Goal: Use online tool/utility: Utilize a website feature to perform a specific function

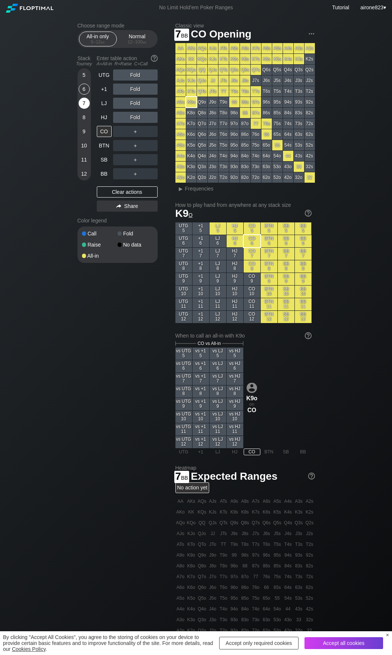
click at [82, 103] on div "7" at bounding box center [84, 103] width 11 height 11
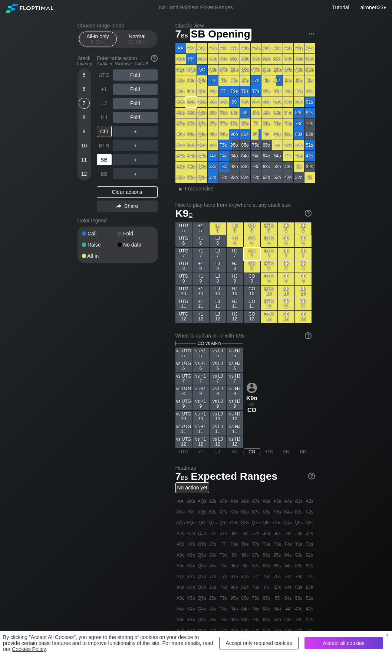
click at [108, 155] on div "SB" at bounding box center [105, 160] width 16 height 14
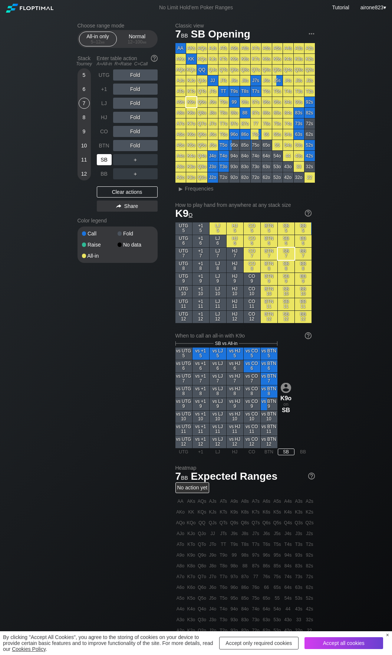
click at [108, 155] on div "SB" at bounding box center [105, 160] width 16 height 14
click at [101, 143] on div "BTN" at bounding box center [104, 145] width 15 height 11
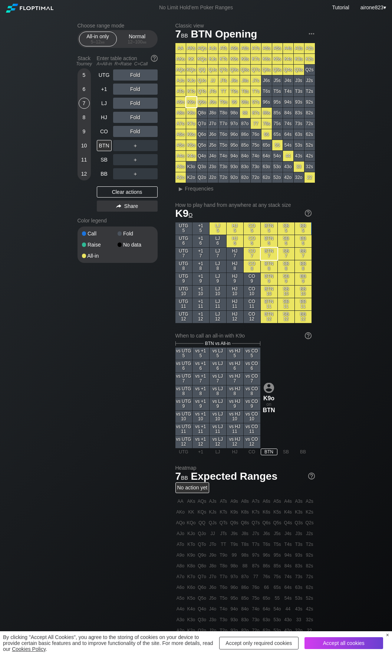
click at [52, 317] on div "Choose range mode All-in only 5 – 12 bb Normal 12 – 100 bb Stack Tourney Enter …" at bounding box center [196, 419] width 392 height 808
click at [133, 44] on div "12 – 100 bb" at bounding box center [137, 41] width 31 height 5
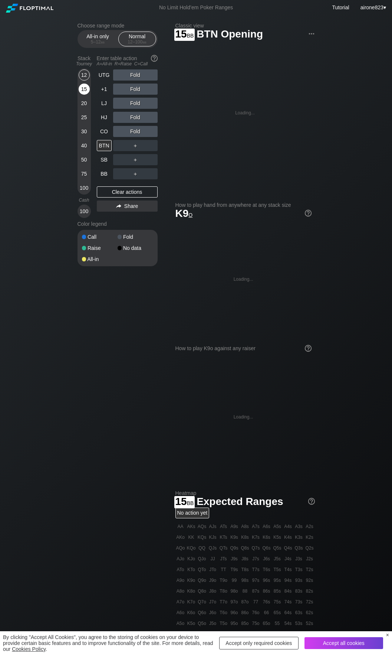
click at [83, 89] on div "15" at bounding box center [84, 89] width 11 height 11
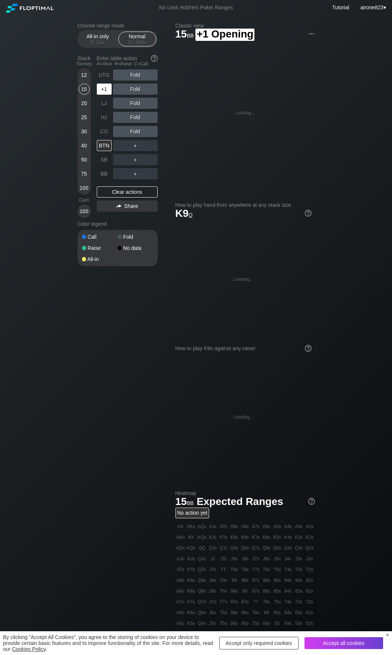
click at [101, 90] on div "+1" at bounding box center [104, 89] width 15 height 11
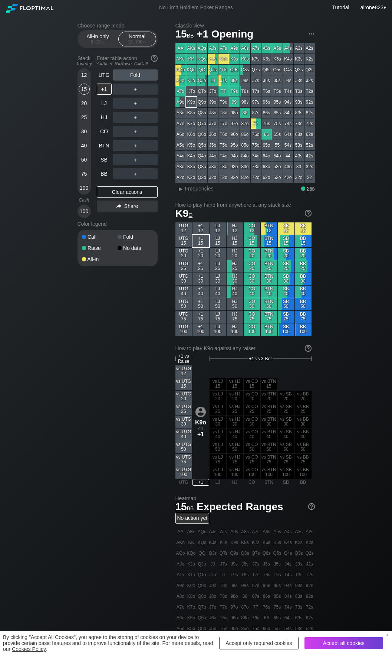
click at [88, 107] on div "20" at bounding box center [84, 103] width 11 height 11
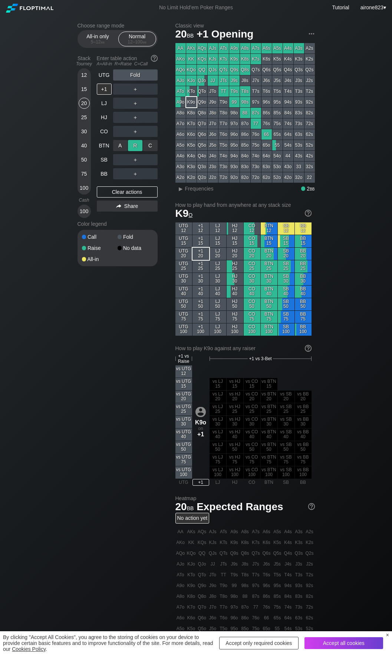
click at [141, 148] on div "R ✕" at bounding box center [135, 145] width 14 height 11
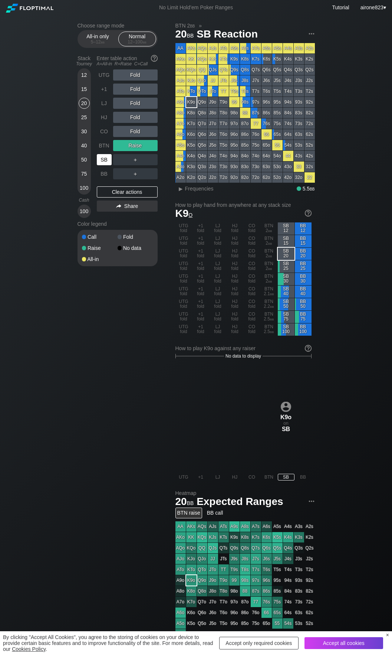
click at [104, 163] on div "SB" at bounding box center [104, 159] width 15 height 11
click at [104, 147] on div "BTN" at bounding box center [104, 145] width 15 height 11
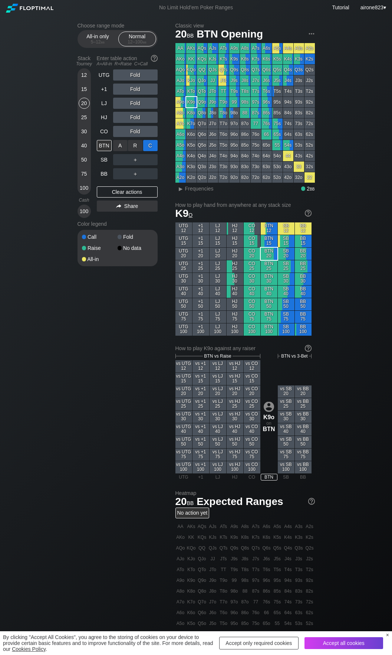
click at [154, 146] on div "C ✕" at bounding box center [150, 145] width 14 height 11
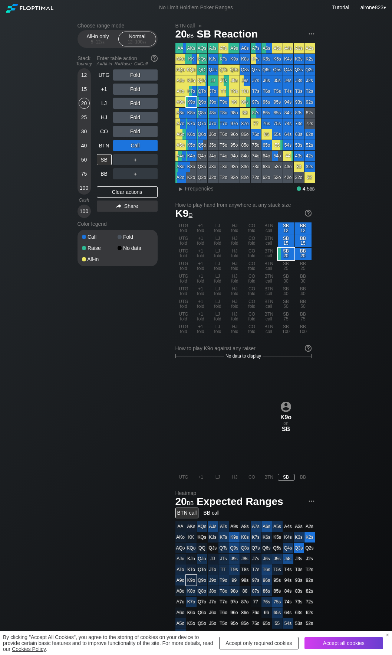
click at [84, 90] on div "15" at bounding box center [84, 89] width 11 height 11
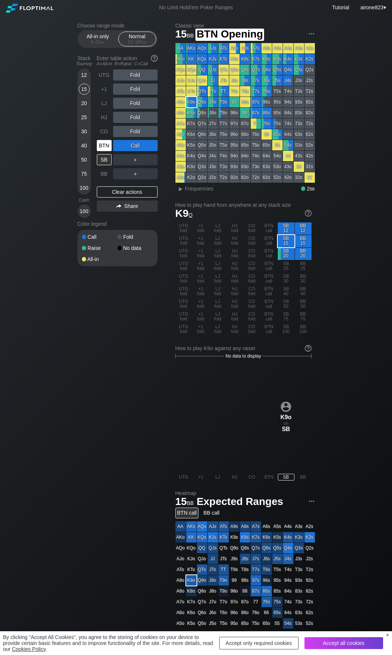
click at [104, 144] on div "BTN" at bounding box center [104, 145] width 15 height 11
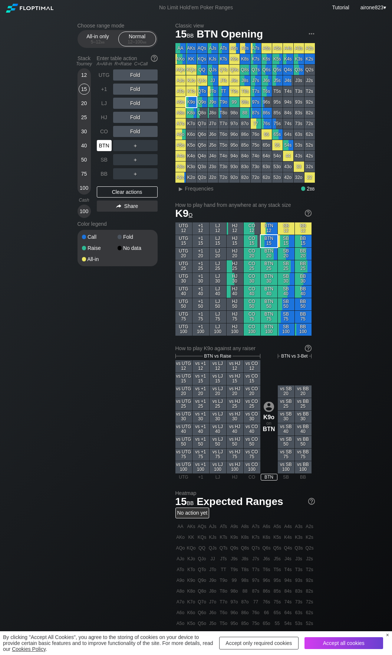
click at [104, 144] on div "BTN" at bounding box center [104, 145] width 15 height 11
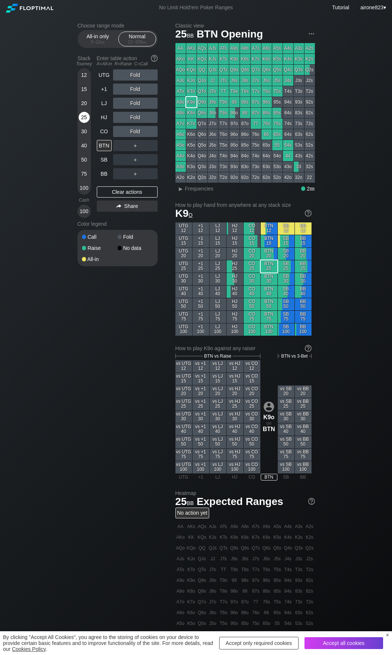
click at [89, 115] on div "25" at bounding box center [84, 117] width 11 height 11
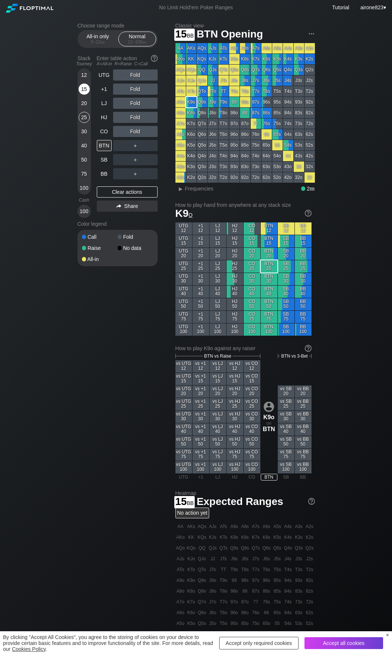
click at [87, 91] on div "15" at bounding box center [84, 89] width 11 height 11
click at [106, 145] on div "BTN" at bounding box center [104, 145] width 15 height 11
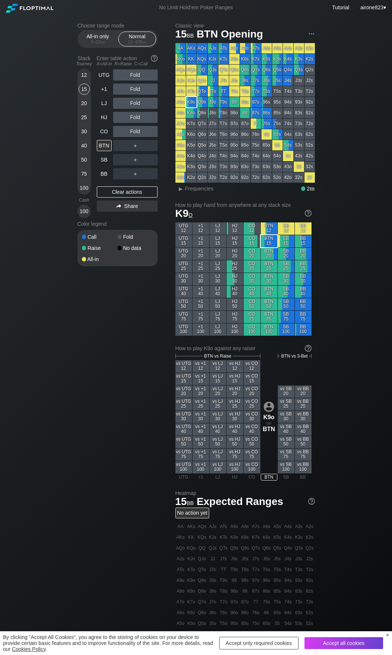
click at [84, 101] on div "20" at bounding box center [84, 103] width 11 height 11
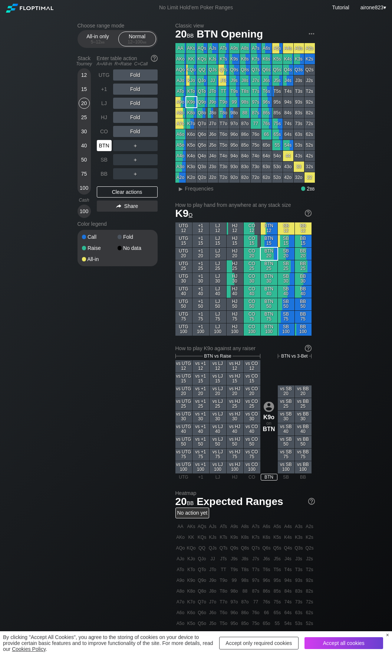
click at [102, 144] on div "BTN" at bounding box center [104, 145] width 15 height 11
click at [98, 44] on div "5 – 12 bb" at bounding box center [97, 41] width 31 height 5
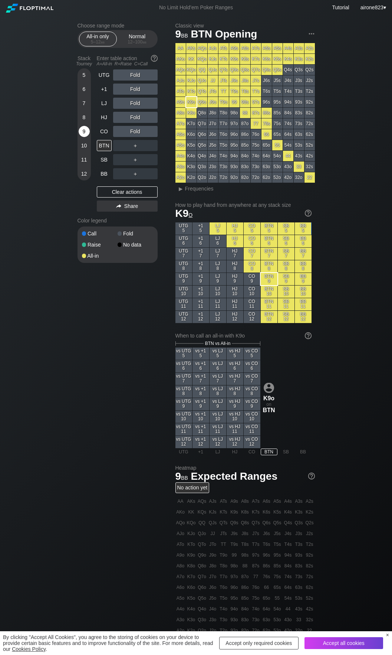
click at [86, 134] on div "9" at bounding box center [84, 131] width 11 height 11
click at [118, 161] on div "A ✕" at bounding box center [120, 159] width 14 height 11
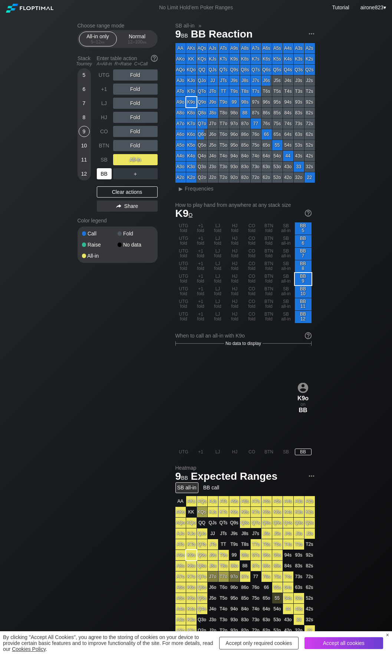
click at [107, 176] on div "BB" at bounding box center [104, 173] width 15 height 11
drag, startPoint x: 81, startPoint y: 76, endPoint x: 87, endPoint y: 81, distance: 7.9
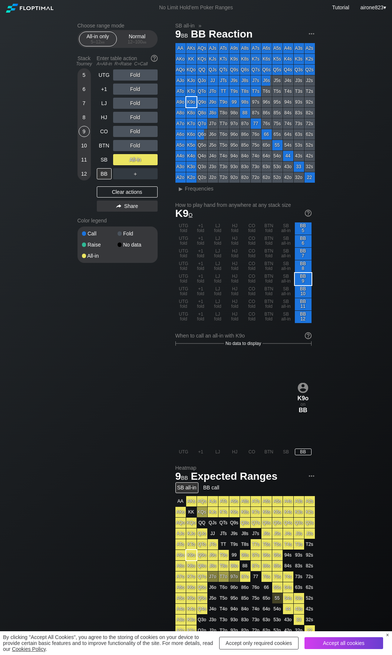
click at [81, 75] on div "5" at bounding box center [84, 74] width 11 height 11
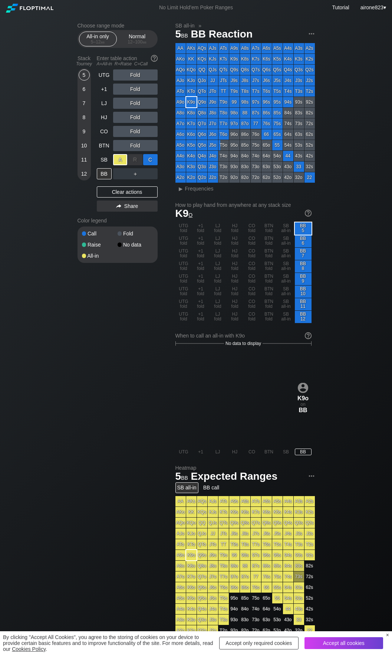
click at [155, 156] on div "C ✕" at bounding box center [150, 159] width 14 height 11
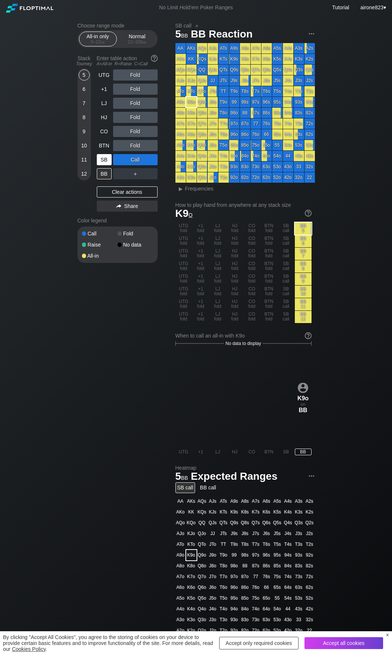
click at [107, 157] on div "SB" at bounding box center [104, 159] width 15 height 11
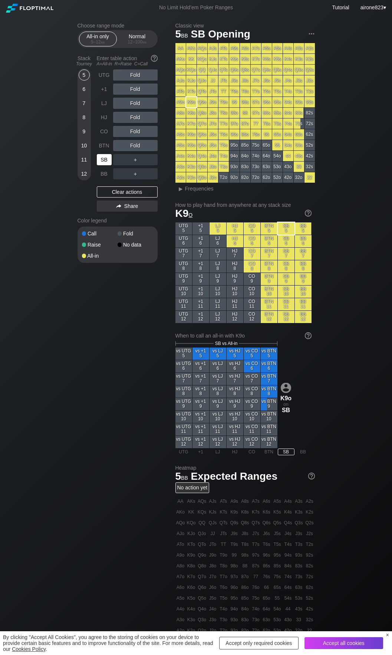
click at [107, 157] on div "SB" at bounding box center [104, 159] width 15 height 11
click at [109, 160] on div "SB" at bounding box center [104, 159] width 15 height 11
click at [133, 46] on div "Normal 12 – 100 bb" at bounding box center [137, 39] width 38 height 15
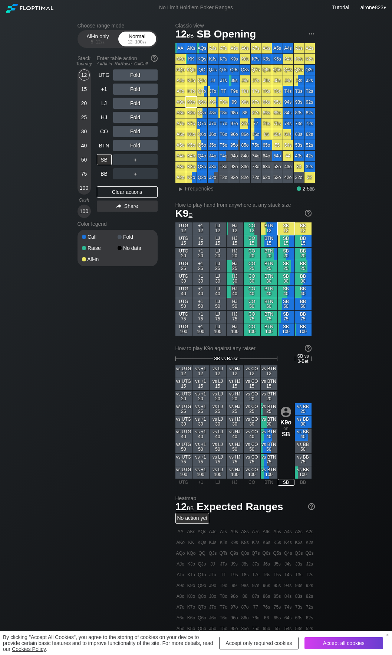
click at [133, 45] on div "Normal 12 – 100 bb" at bounding box center [137, 39] width 34 height 14
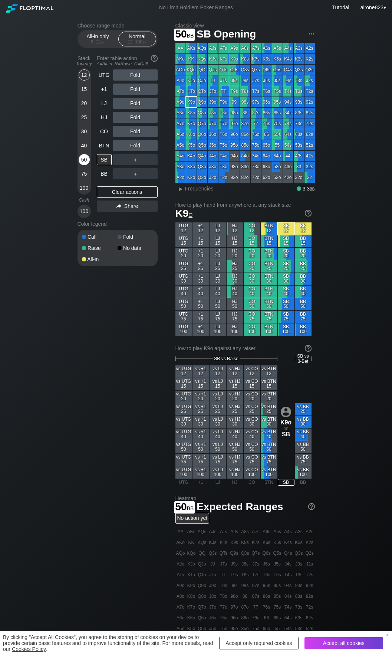
click at [87, 165] on div "50" at bounding box center [84, 159] width 11 height 11
click at [148, 155] on div "A ✕ R ✕ C ✕ ＋" at bounding box center [135, 159] width 45 height 17
click at [148, 161] on div "C ✕" at bounding box center [150, 159] width 14 height 11
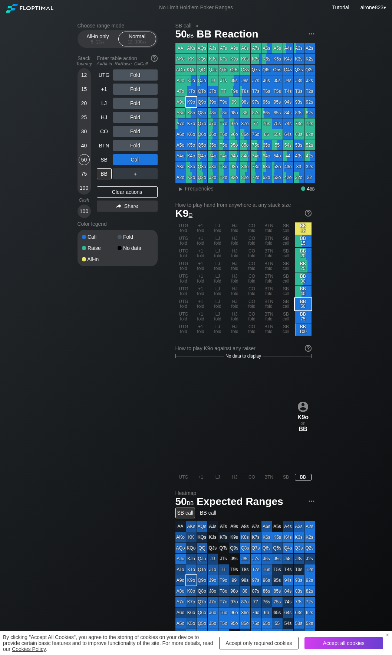
click at [113, 149] on div "Fold" at bounding box center [135, 145] width 45 height 11
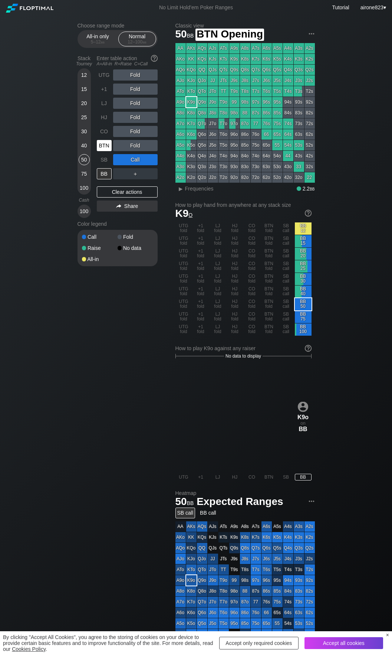
drag, startPoint x: 106, startPoint y: 147, endPoint x: 111, endPoint y: 147, distance: 4.8
click at [106, 147] on div "BTN" at bounding box center [104, 145] width 15 height 11
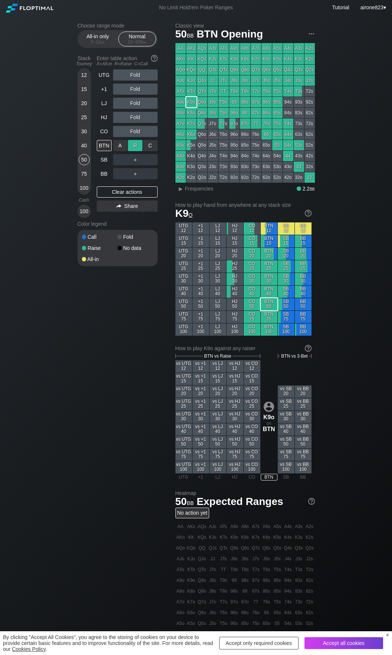
click at [131, 144] on div "R ✕" at bounding box center [135, 145] width 14 height 11
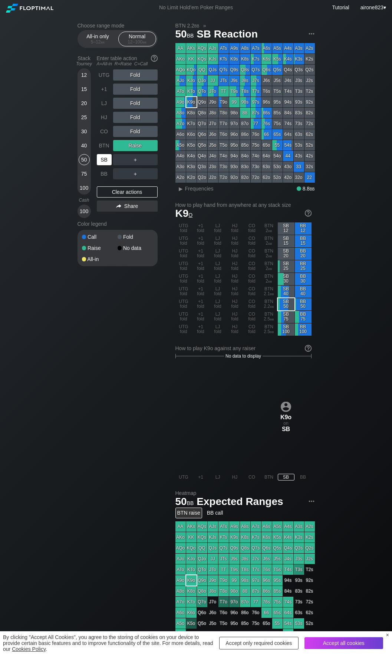
click at [105, 161] on div "SB" at bounding box center [104, 159] width 15 height 11
click at [90, 45] on div "5 – 12 bb" at bounding box center [97, 41] width 31 height 5
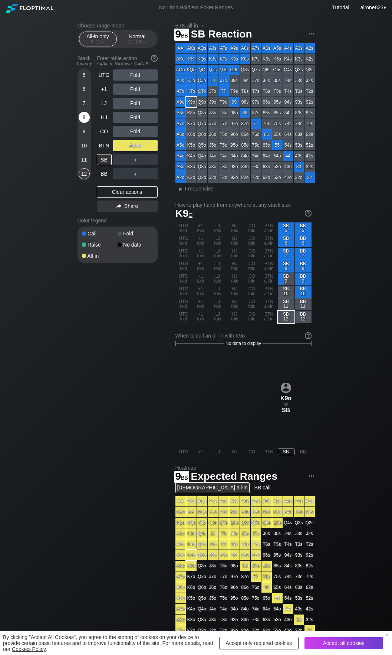
click at [85, 118] on div "8" at bounding box center [84, 117] width 11 height 11
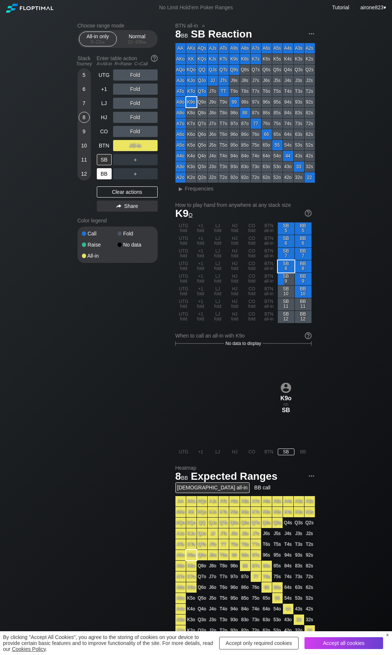
click at [106, 178] on div "BB" at bounding box center [104, 173] width 15 height 11
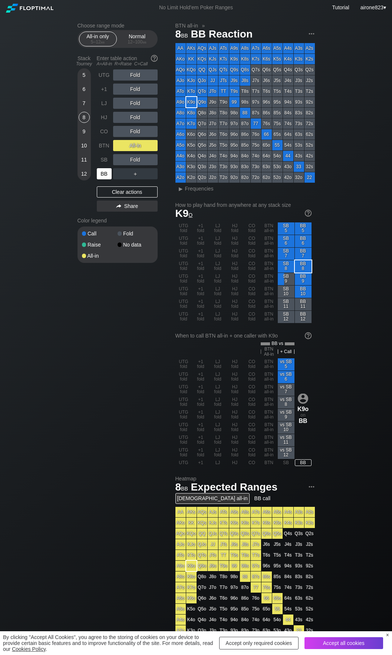
click at [106, 177] on div "BB" at bounding box center [104, 173] width 15 height 11
click at [106, 176] on div "BB" at bounding box center [104, 173] width 15 height 11
click at [83, 131] on div "9" at bounding box center [84, 131] width 11 height 11
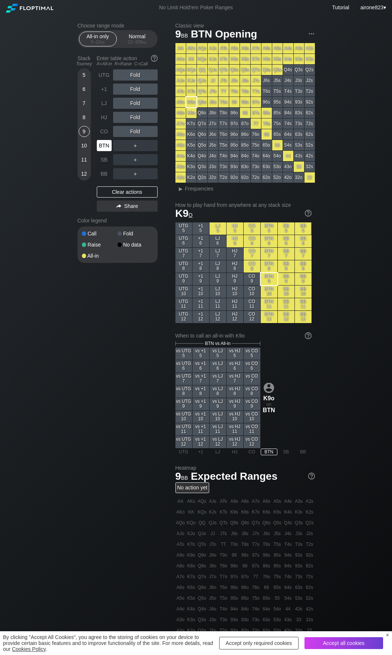
click at [100, 149] on div "BTN" at bounding box center [104, 145] width 15 height 11
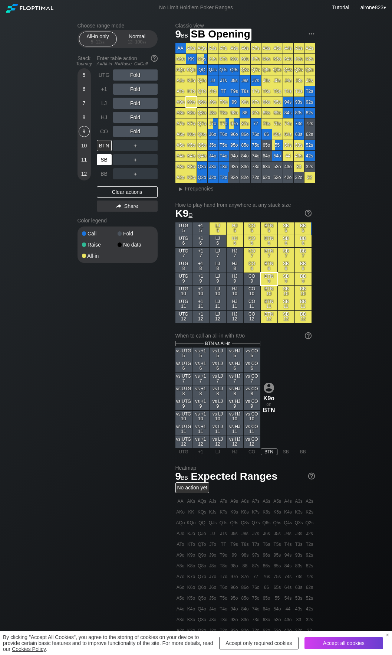
click at [105, 162] on div "SB" at bounding box center [104, 159] width 15 height 11
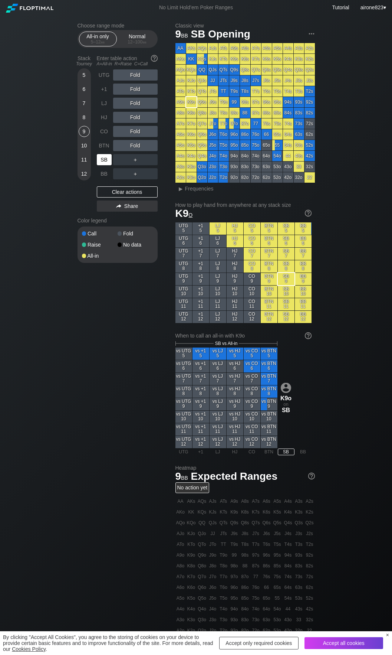
click at [106, 161] on div "SB" at bounding box center [104, 159] width 15 height 11
click at [86, 79] on div "5" at bounding box center [84, 74] width 11 height 11
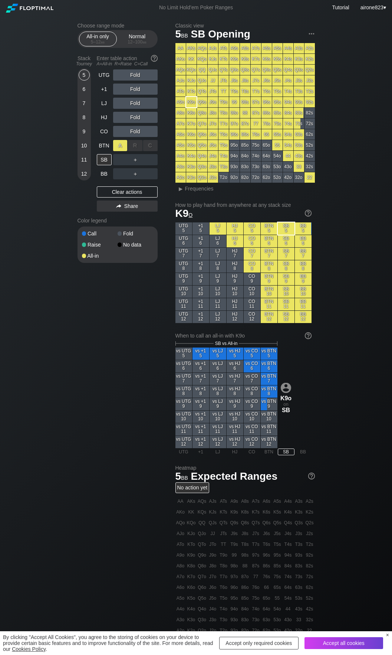
click at [120, 146] on div "A ✕" at bounding box center [120, 145] width 14 height 11
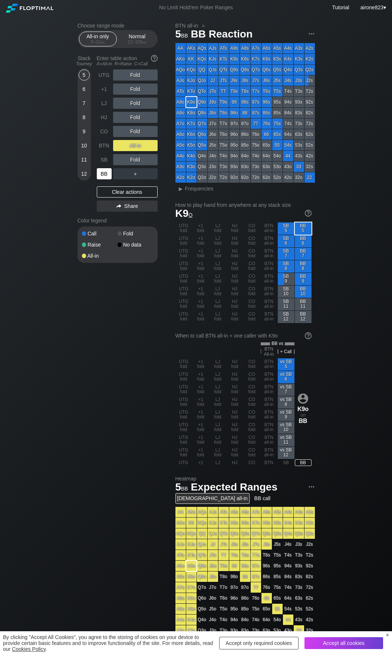
click at [107, 174] on div "BB" at bounding box center [104, 173] width 15 height 11
click at [145, 46] on div "Normal 12 – 100 bb" at bounding box center [137, 39] width 34 height 14
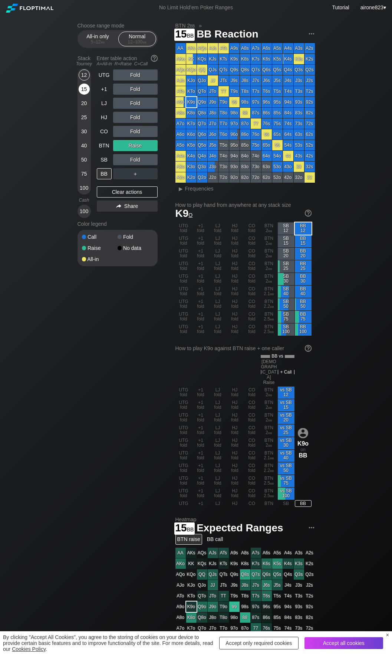
click at [87, 94] on div "15" at bounding box center [84, 89] width 11 height 11
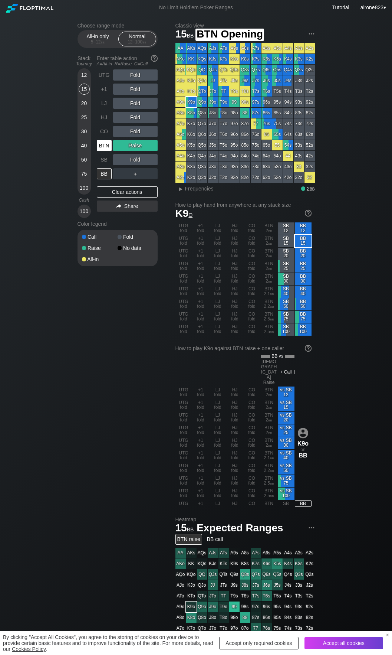
click at [105, 151] on div "BTN" at bounding box center [104, 145] width 15 height 11
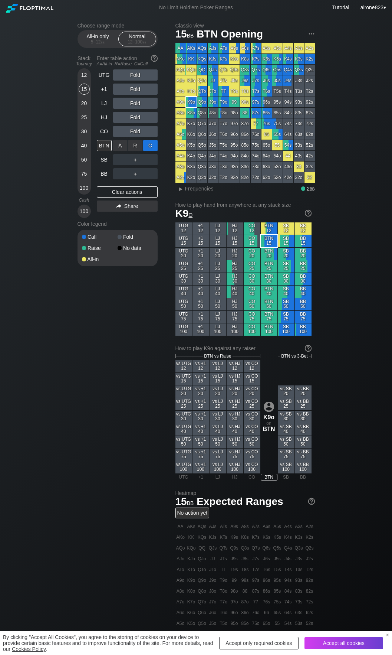
click at [145, 148] on div "C ✕" at bounding box center [150, 145] width 14 height 11
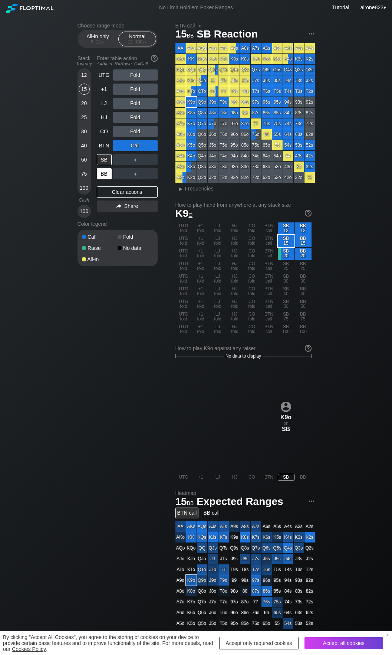
click at [103, 176] on div "BB" at bounding box center [104, 173] width 15 height 11
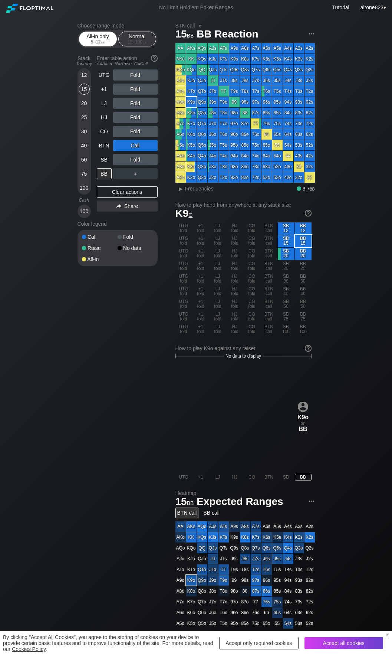
click at [108, 42] on div "5 – 12 bb" at bounding box center [97, 41] width 31 height 5
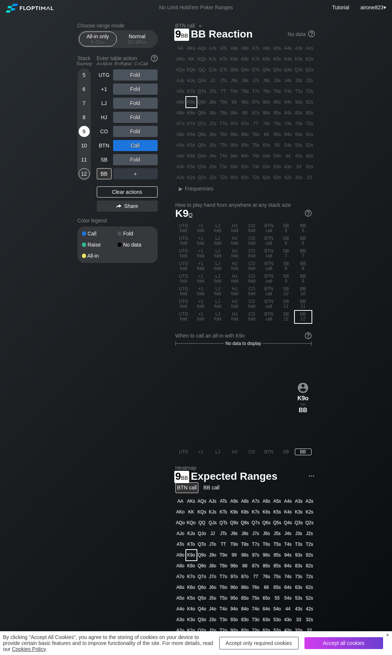
click at [86, 133] on div "9" at bounding box center [84, 131] width 11 height 11
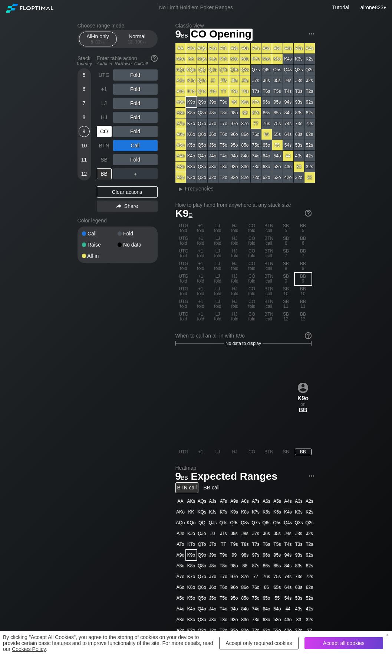
click at [107, 133] on div "CO" at bounding box center [104, 131] width 15 height 11
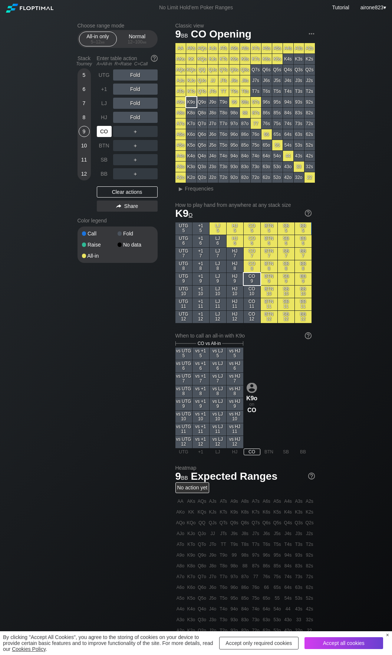
click at [107, 133] on div "CO" at bounding box center [104, 131] width 15 height 11
click at [127, 43] on div "12 – 100 bb" at bounding box center [137, 41] width 31 height 5
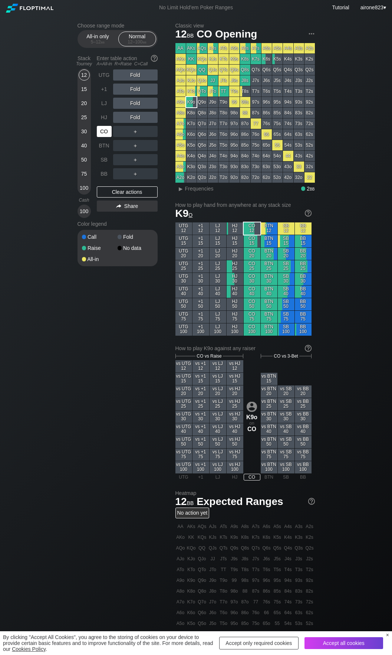
click at [104, 134] on div "CO" at bounding box center [104, 131] width 15 height 11
click at [83, 41] on div "5 – 12 bb" at bounding box center [97, 41] width 31 height 5
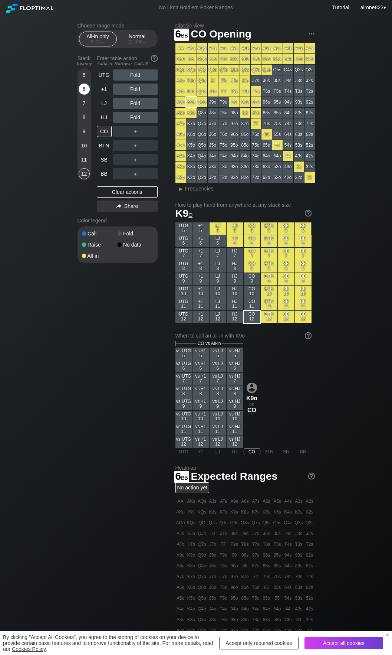
click at [84, 95] on div "6" at bounding box center [84, 89] width 11 height 11
click at [119, 147] on div "A ✕" at bounding box center [120, 145] width 14 height 11
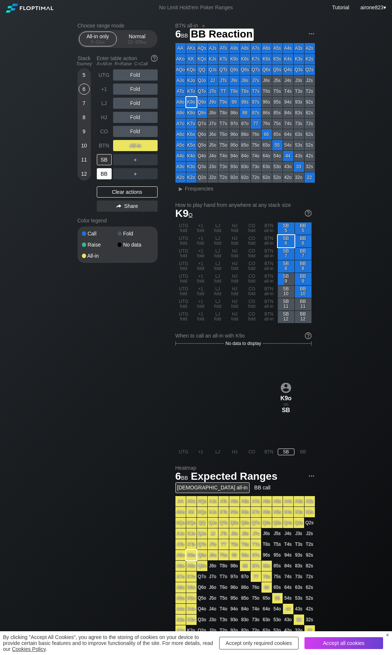
click at [102, 173] on div "BB" at bounding box center [104, 173] width 15 height 11
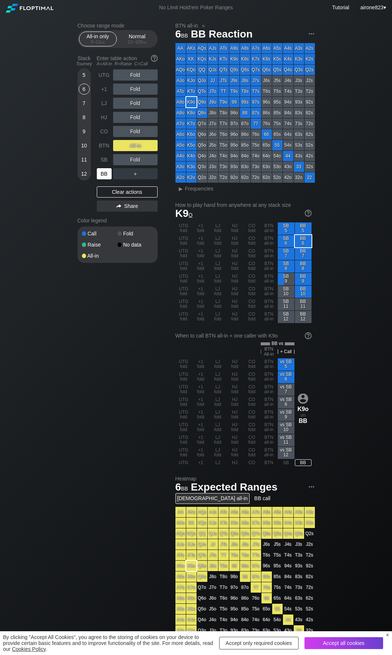
click at [102, 173] on div "BB" at bounding box center [104, 173] width 15 height 11
click at [133, 49] on section "Choose range mode All-in only 5 – 12 bb Normal 12 – 100 bb Stack Tourney Enter …" at bounding box center [118, 143] width 80 height 240
click at [135, 40] on div "12 – 100 bb" at bounding box center [137, 41] width 31 height 5
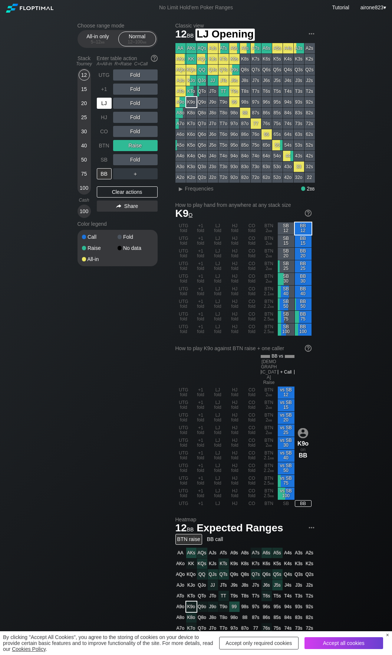
click at [104, 108] on div "LJ" at bounding box center [104, 103] width 15 height 11
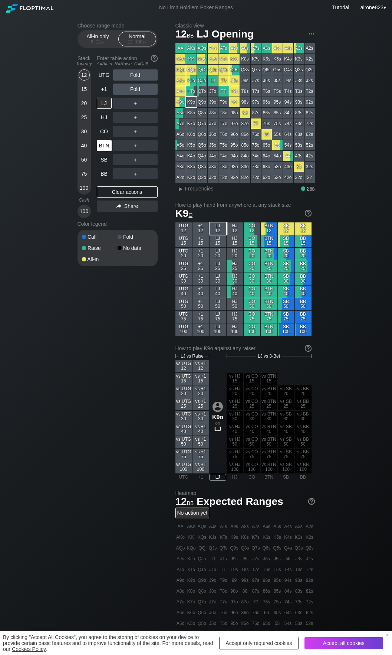
click at [106, 150] on div "BTN" at bounding box center [104, 145] width 15 height 11
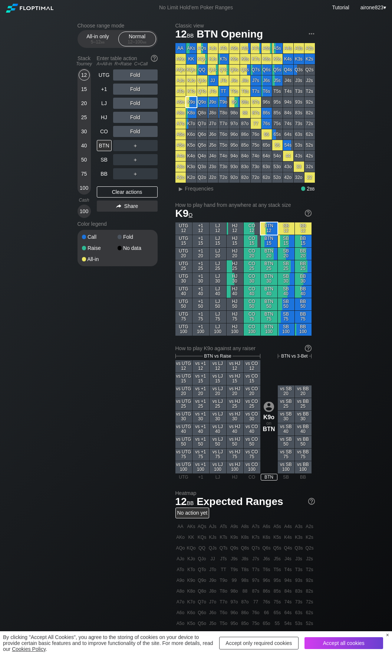
click at [82, 163] on div "50" at bounding box center [84, 159] width 11 height 11
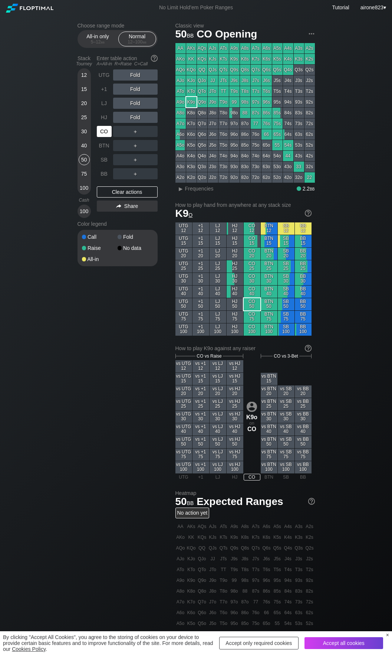
click at [102, 138] on div "CO" at bounding box center [105, 131] width 16 height 14
click at [80, 74] on div "12" at bounding box center [84, 74] width 11 height 11
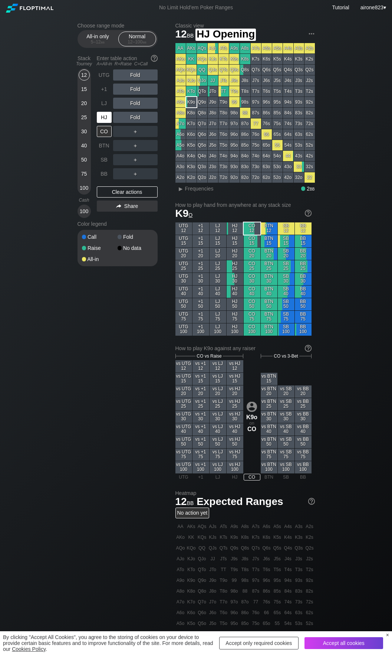
click at [102, 115] on div "HJ" at bounding box center [104, 117] width 15 height 11
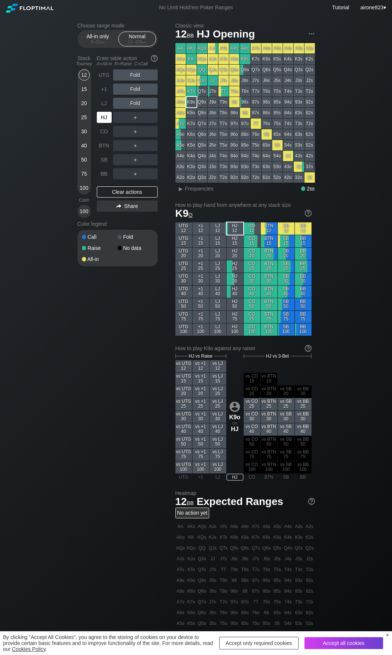
click at [102, 115] on div "HJ" at bounding box center [104, 117] width 15 height 11
drag, startPoint x: 86, startPoint y: 89, endPoint x: 100, endPoint y: 108, distance: 23.8
click at [86, 89] on div "15" at bounding box center [84, 89] width 11 height 11
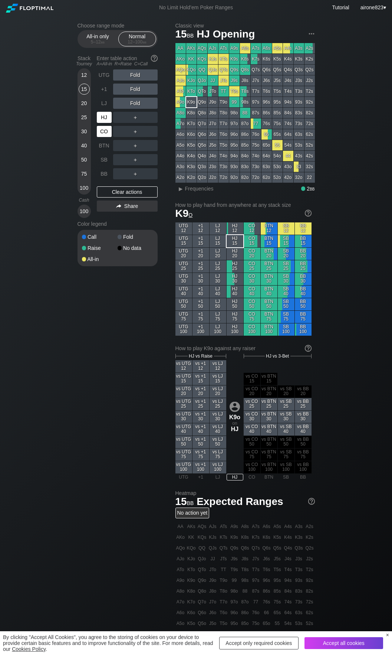
click at [106, 130] on div "CO" at bounding box center [104, 131] width 15 height 11
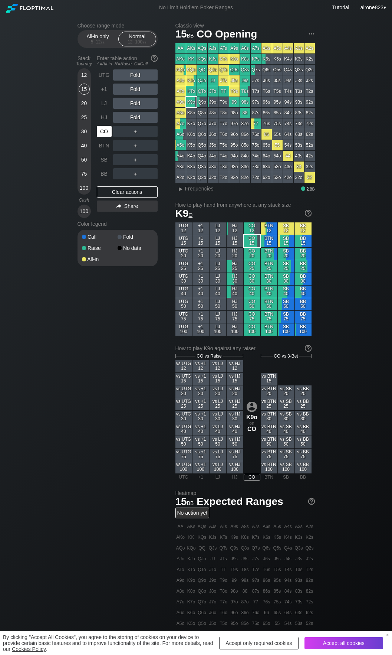
click at [106, 130] on div "CO" at bounding box center [104, 131] width 15 height 11
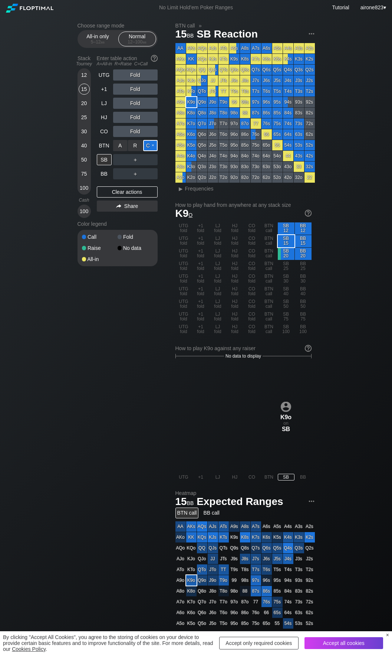
click at [157, 141] on div "C ✕" at bounding box center [150, 145] width 14 height 11
click at [106, 161] on div "SB" at bounding box center [104, 159] width 15 height 11
click at [88, 120] on div "25" at bounding box center [84, 117] width 11 height 11
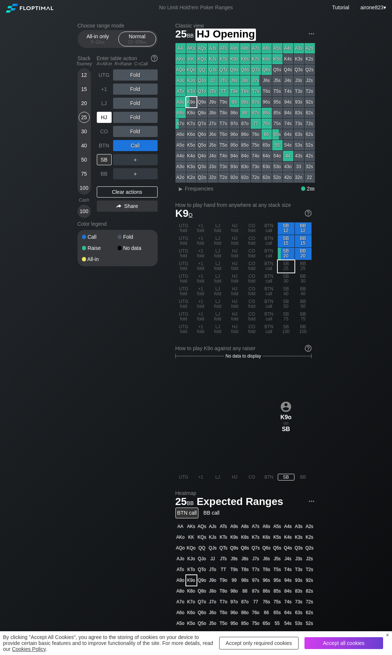
click at [105, 119] on div "HJ" at bounding box center [104, 117] width 15 height 11
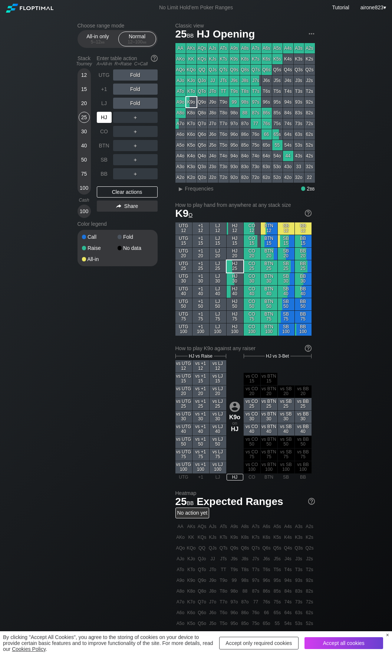
click at [105, 119] on div "HJ" at bounding box center [104, 117] width 15 height 11
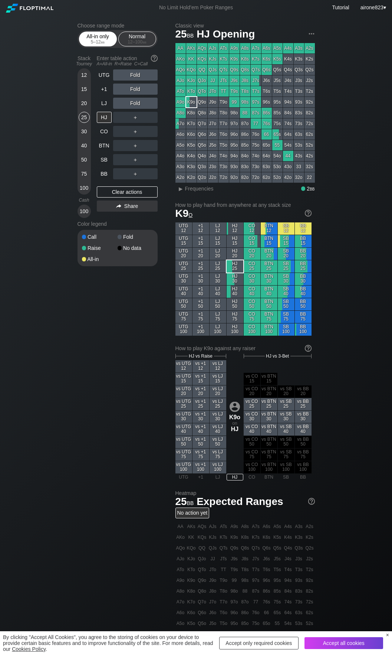
click at [105, 36] on div "All-in only 5 – 12 bb" at bounding box center [98, 39] width 34 height 14
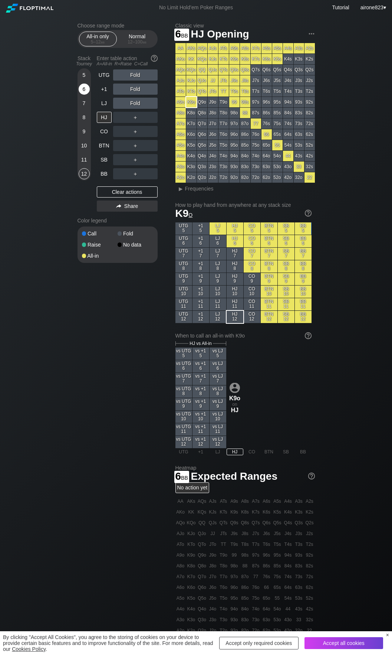
click at [84, 89] on div "6" at bounding box center [84, 89] width 11 height 11
drag, startPoint x: 84, startPoint y: 89, endPoint x: 397, endPoint y: 103, distance: 312.9
click at [91, 88] on div "Stack Tourney Enter table action A=All-in R=Raise C=Call 5 6 7 8 [PHONE_NUMBER]…" at bounding box center [118, 133] width 80 height 162
click at [133, 43] on div "12 – 100 bb" at bounding box center [137, 41] width 31 height 5
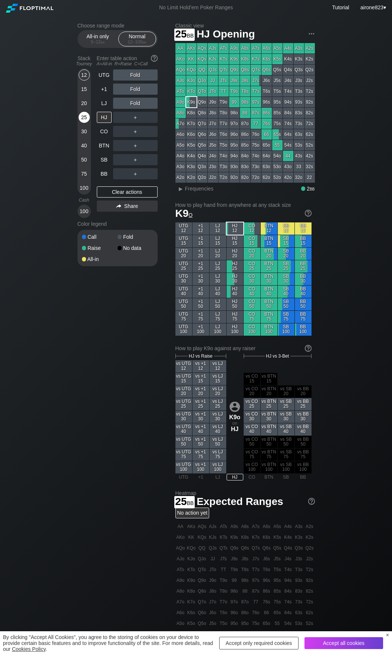
click at [82, 120] on div "25" at bounding box center [84, 117] width 11 height 11
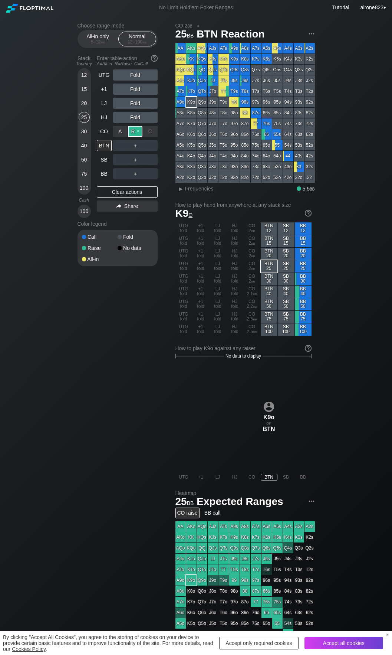
click at [134, 133] on div "R ✕" at bounding box center [135, 131] width 14 height 11
click at [81, 103] on div "20" at bounding box center [84, 103] width 11 height 11
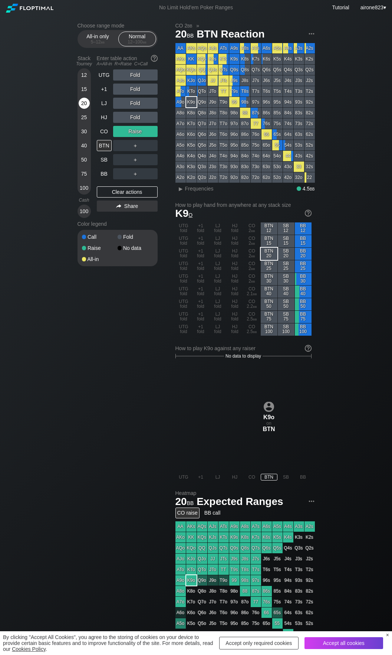
click at [81, 103] on div "20" at bounding box center [84, 103] width 11 height 11
click at [135, 120] on div "R ✕" at bounding box center [135, 117] width 14 height 11
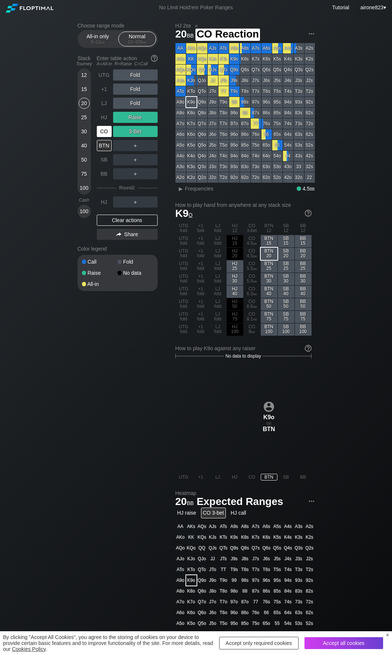
drag, startPoint x: 104, startPoint y: 135, endPoint x: 110, endPoint y: 157, distance: 22.7
click at [104, 134] on div "CO" at bounding box center [104, 131] width 15 height 11
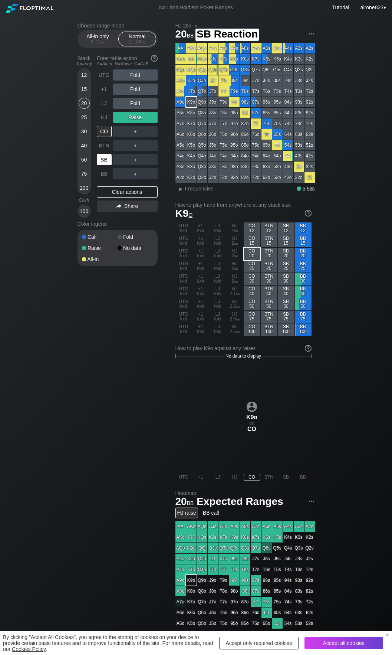
click at [108, 159] on div "SB" at bounding box center [104, 159] width 15 height 11
click at [108, 158] on div "SB" at bounding box center [104, 159] width 15 height 11
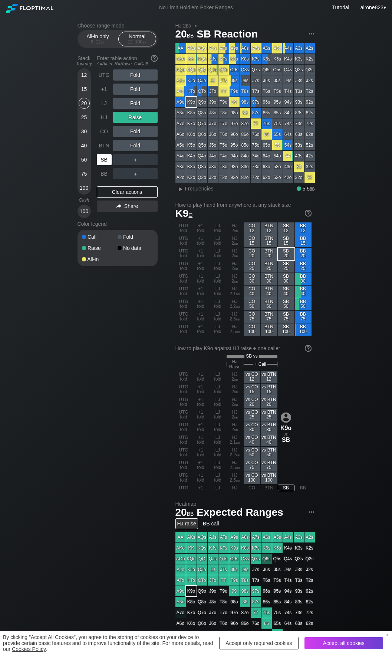
click at [108, 159] on div "SB" at bounding box center [104, 159] width 15 height 11
click at [84, 134] on div "30" at bounding box center [84, 131] width 11 height 11
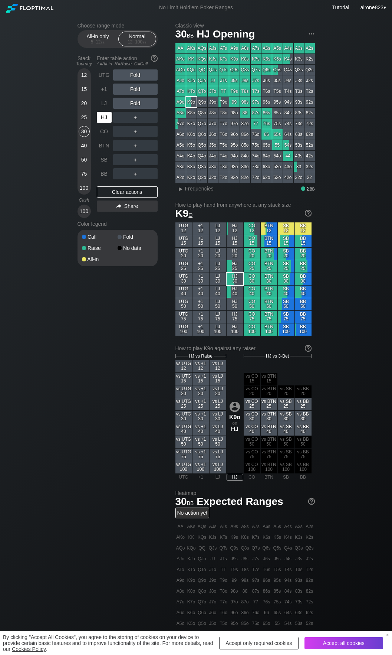
click at [102, 120] on div "HJ" at bounding box center [104, 117] width 15 height 11
drag, startPoint x: 157, startPoint y: 164, endPoint x: 140, endPoint y: 167, distance: 17.6
click at [156, 163] on div "C ✕" at bounding box center [150, 159] width 14 height 11
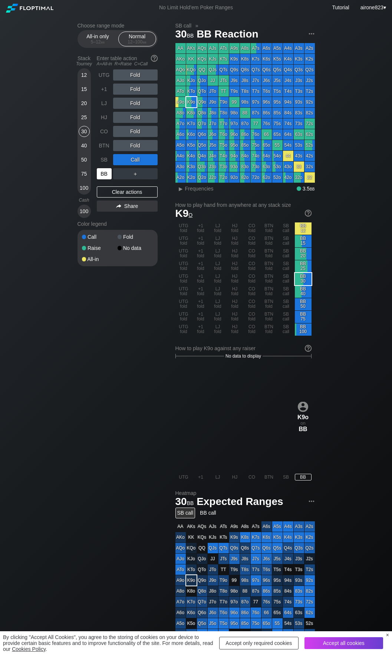
click at [106, 174] on div "BB" at bounding box center [104, 173] width 15 height 11
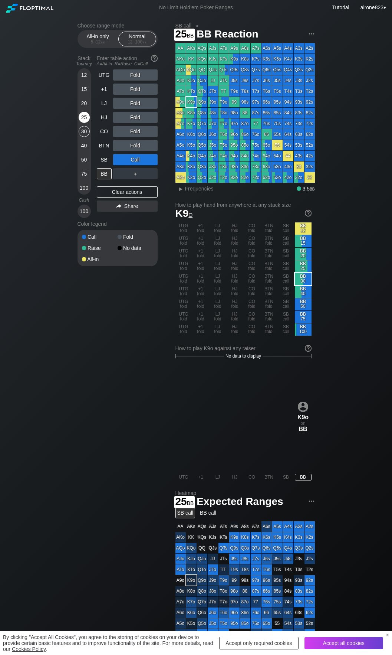
click at [84, 120] on div "25" at bounding box center [84, 117] width 11 height 11
click at [138, 143] on div "R ✕" at bounding box center [135, 145] width 14 height 11
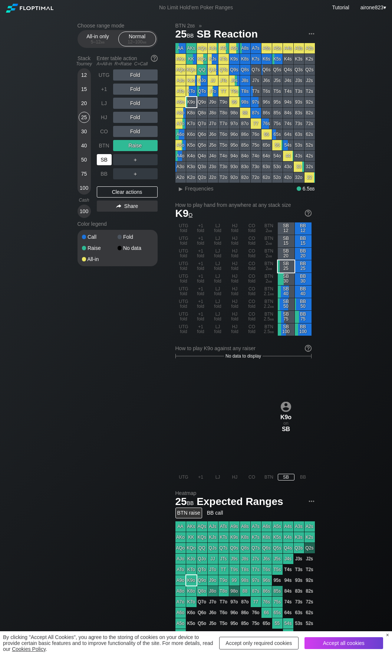
click at [109, 164] on div "SB" at bounding box center [104, 159] width 15 height 11
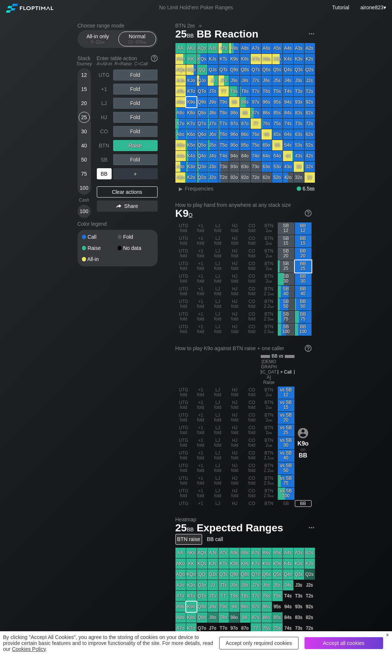
click at [103, 172] on div "BB" at bounding box center [104, 173] width 15 height 11
click at [102, 173] on div "BB" at bounding box center [104, 173] width 15 height 11
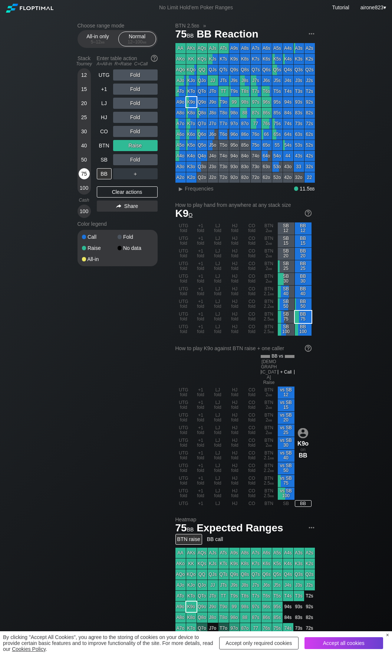
click at [84, 176] on div "75" at bounding box center [84, 173] width 11 height 11
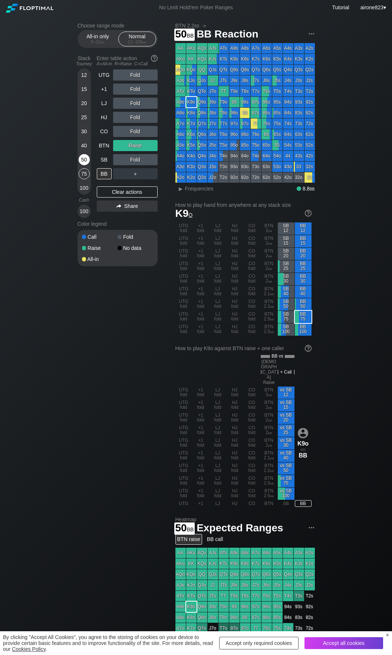
click at [84, 160] on div "50" at bounding box center [84, 159] width 11 height 11
click at [103, 173] on div "BB" at bounding box center [104, 173] width 15 height 11
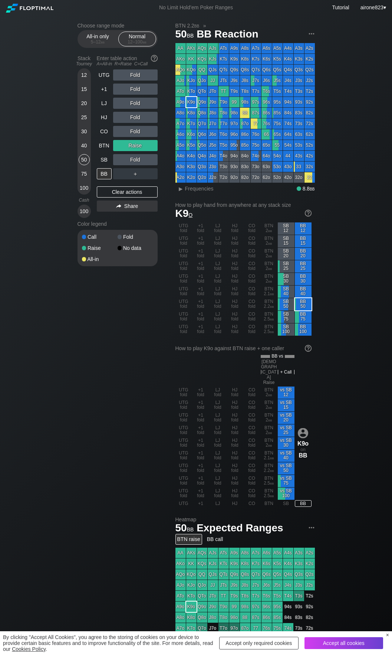
click at [83, 132] on div "30" at bounding box center [84, 131] width 11 height 11
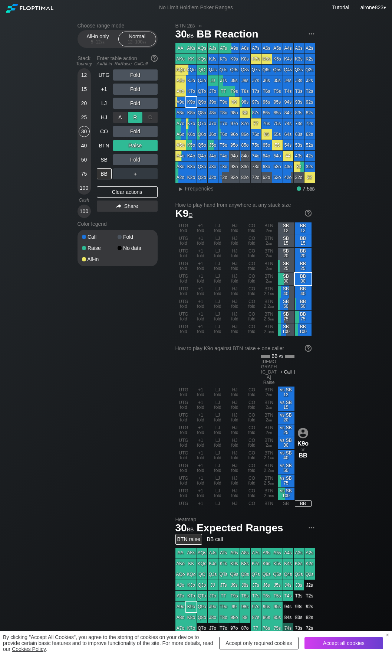
click at [136, 118] on div "R ✕" at bounding box center [135, 117] width 14 height 11
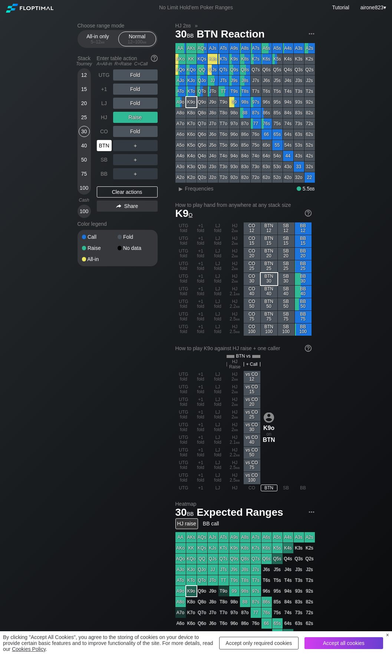
click at [105, 148] on div "BTN" at bounding box center [104, 145] width 15 height 11
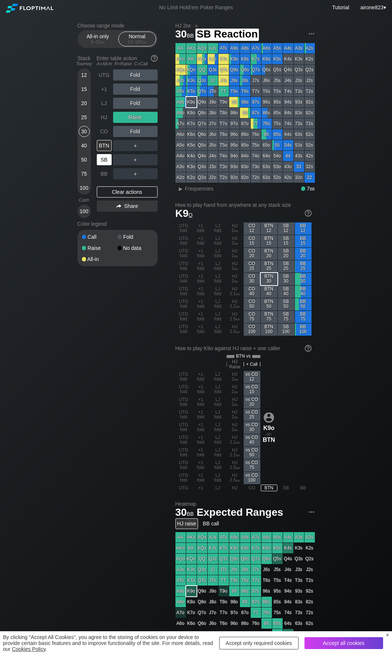
click at [104, 163] on div "SB" at bounding box center [104, 159] width 15 height 11
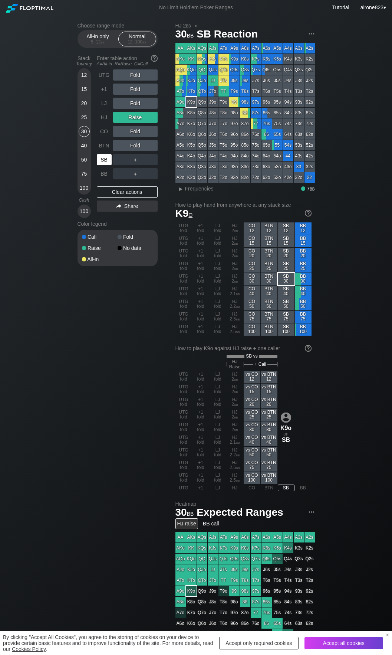
click at [104, 163] on div "SB" at bounding box center [104, 159] width 15 height 11
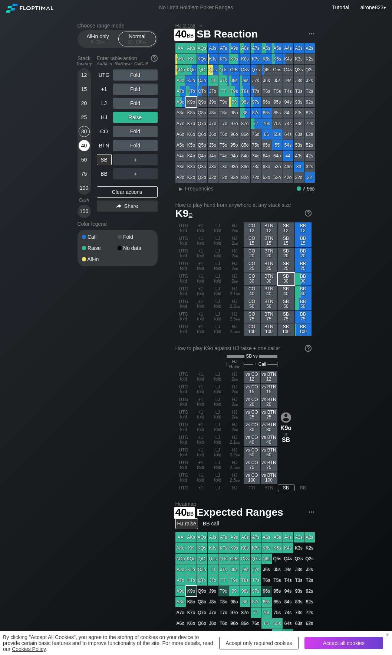
click at [85, 144] on div "40" at bounding box center [84, 145] width 11 height 11
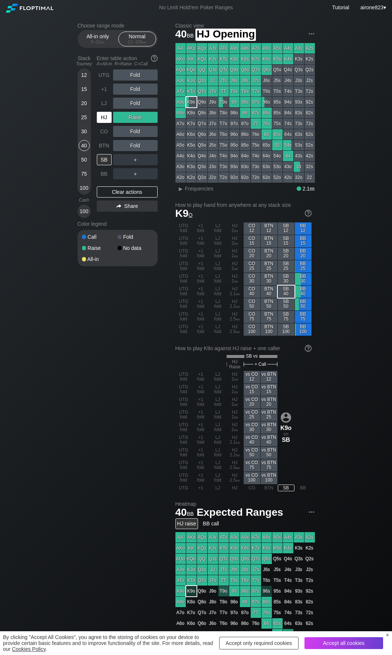
click at [99, 120] on div "HJ" at bounding box center [104, 117] width 15 height 11
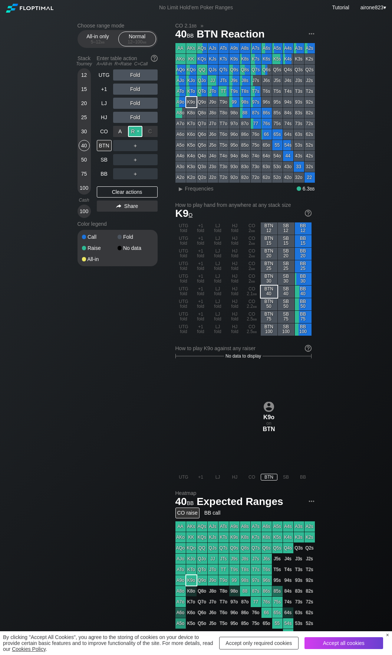
click at [137, 135] on div "R ✕" at bounding box center [135, 131] width 14 height 11
click at [125, 145] on div "A ✕" at bounding box center [120, 145] width 14 height 11
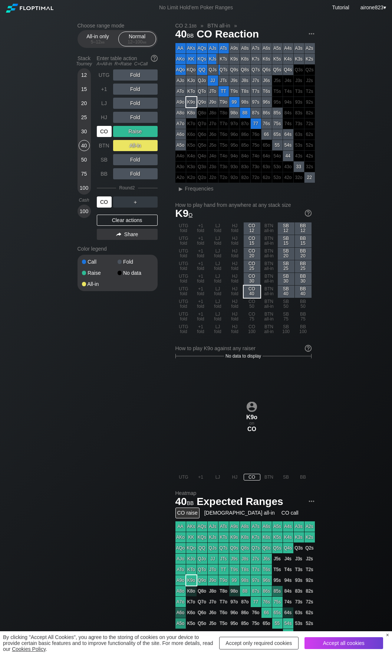
click at [101, 208] on div "CO" at bounding box center [104, 201] width 15 height 11
drag, startPoint x: 101, startPoint y: 208, endPoint x: 199, endPoint y: 180, distance: 101.3
click at [101, 208] on div "CO" at bounding box center [104, 201] width 15 height 11
click at [84, 163] on div "50" at bounding box center [84, 159] width 11 height 11
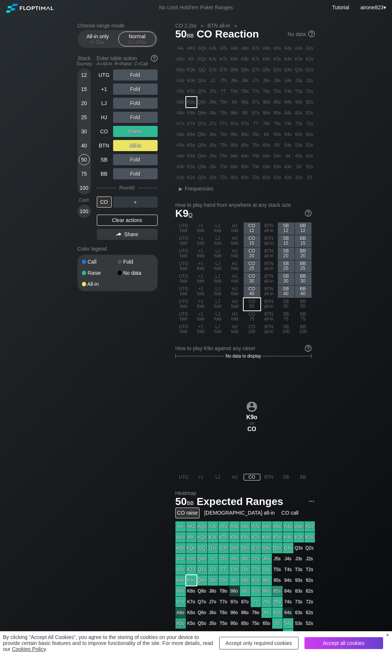
click at [85, 118] on div "25" at bounding box center [84, 117] width 11 height 11
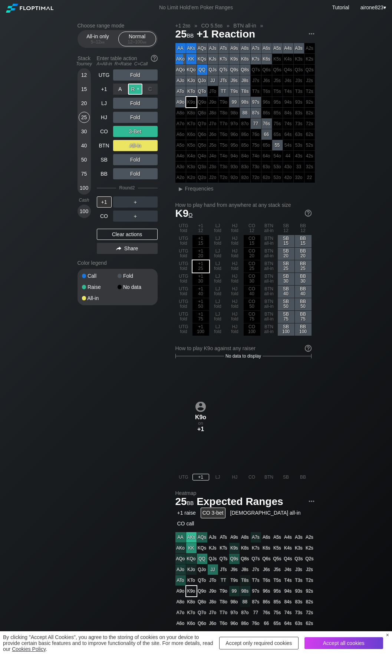
drag, startPoint x: 131, startPoint y: 90, endPoint x: 118, endPoint y: 117, distance: 29.7
click at [131, 90] on div "R ✕" at bounding box center [135, 89] width 14 height 11
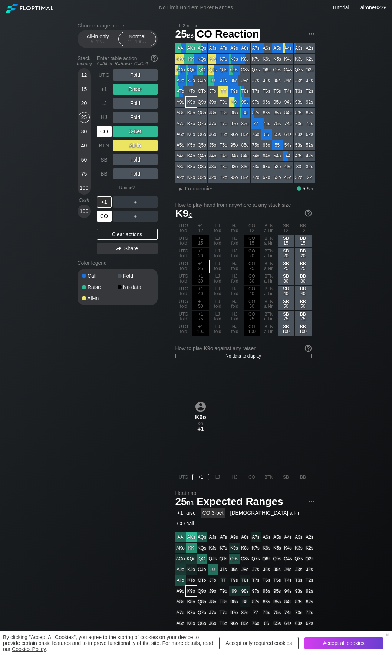
click at [111, 130] on div "CO" at bounding box center [104, 131] width 15 height 11
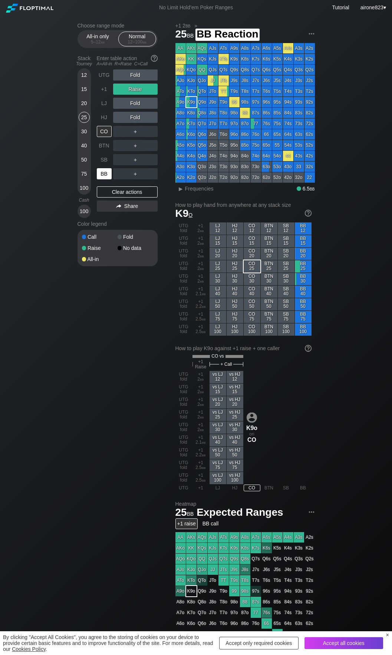
click at [106, 174] on div "BB" at bounding box center [104, 173] width 15 height 11
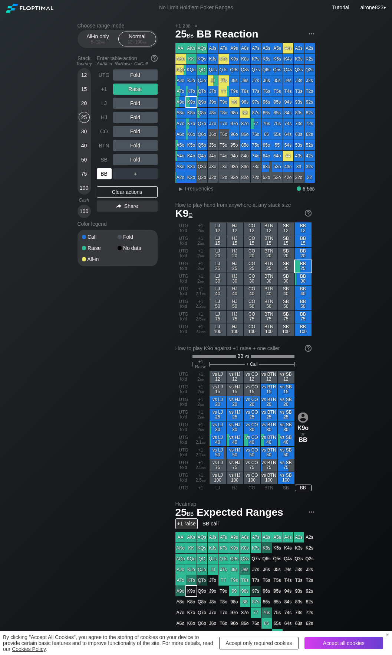
click at [106, 174] on div "BB" at bounding box center [104, 173] width 15 height 11
drag, startPoint x: 82, startPoint y: 131, endPoint x: 94, endPoint y: 118, distance: 17.9
click at [82, 131] on div "30" at bounding box center [84, 131] width 11 height 11
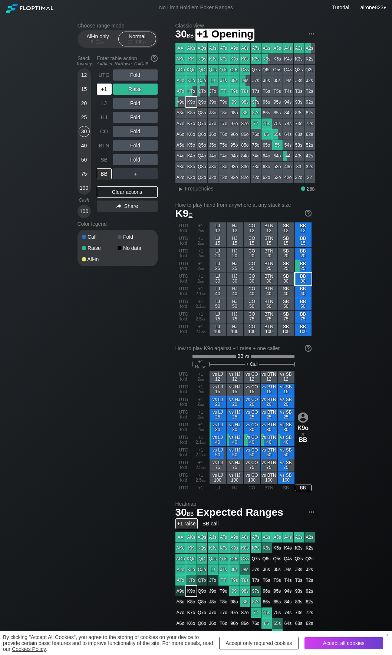
click at [105, 89] on div "+1" at bounding box center [104, 89] width 15 height 11
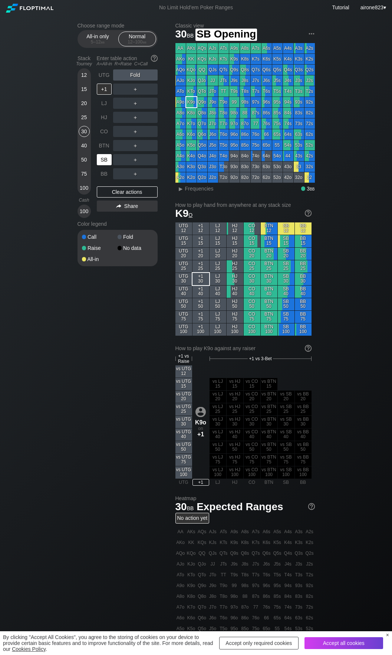
click at [106, 161] on div "SB" at bounding box center [104, 159] width 15 height 11
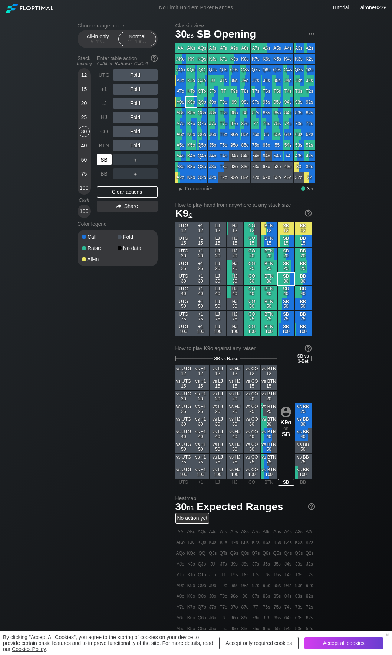
click at [106, 161] on div "SB" at bounding box center [104, 159] width 15 height 11
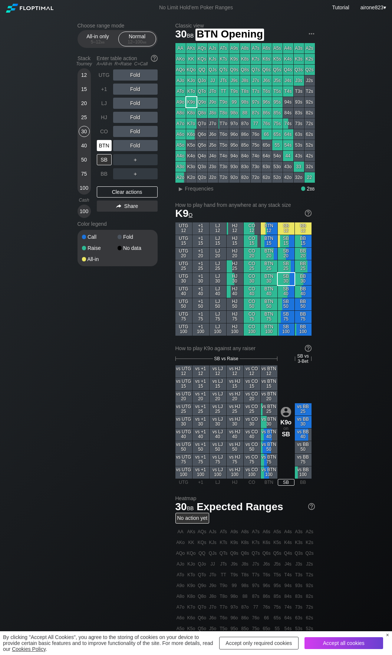
click at [107, 148] on div "BTN" at bounding box center [104, 145] width 15 height 11
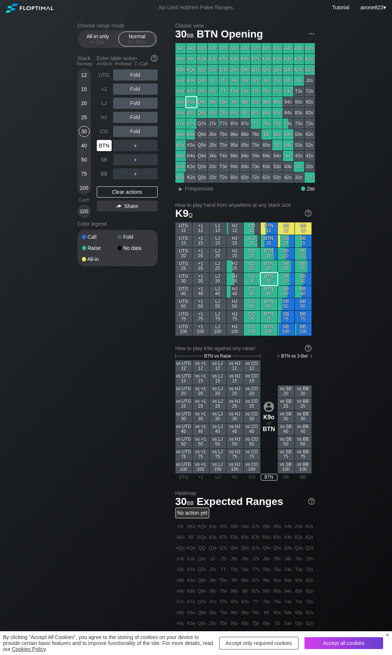
click at [107, 148] on div "BTN" at bounding box center [104, 145] width 15 height 11
